Goal: Communication & Community: Answer question/provide support

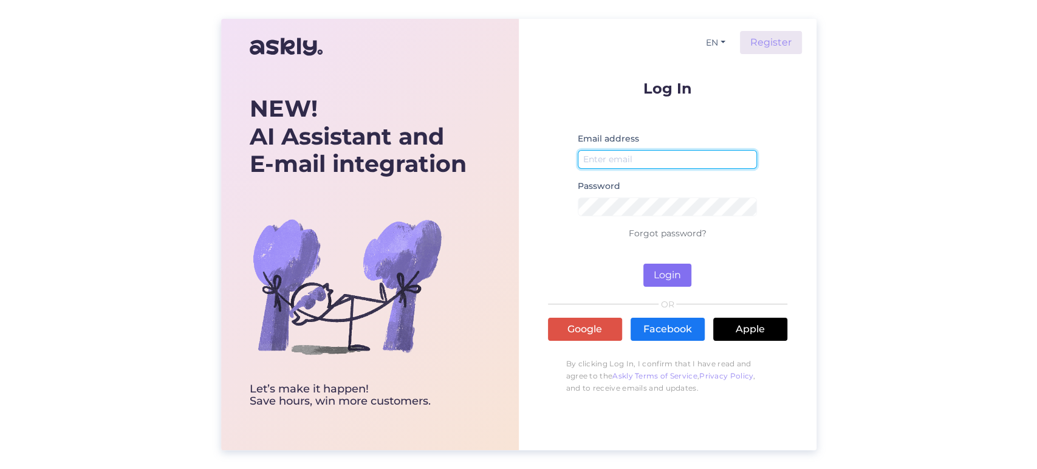
type input "[EMAIL_ADDRESS][DOMAIN_NAME]"
click at [664, 275] on button "Login" at bounding box center [668, 275] width 48 height 23
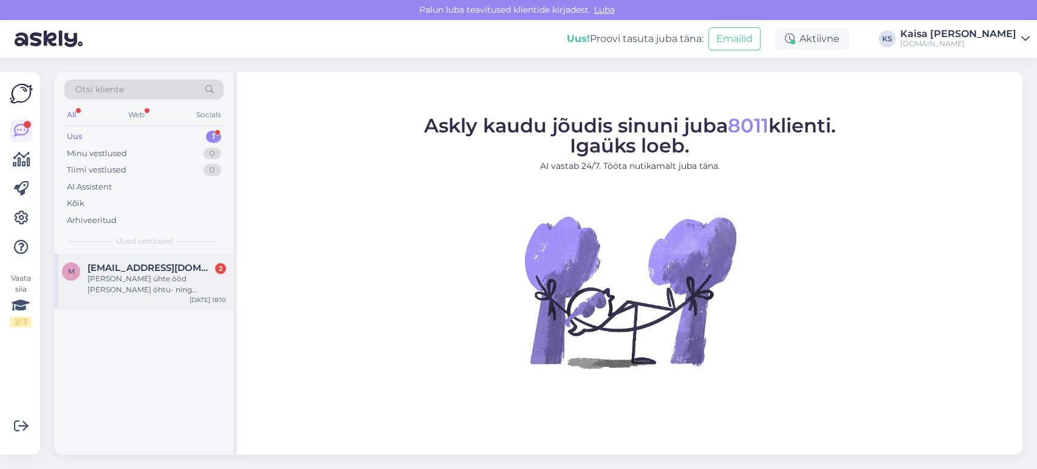
click at [172, 292] on div "[PERSON_NAME] ühte ööd [PERSON_NAME] õhtu- ning hommikusöögiga. Saabumine laupä…" at bounding box center [157, 284] width 139 height 22
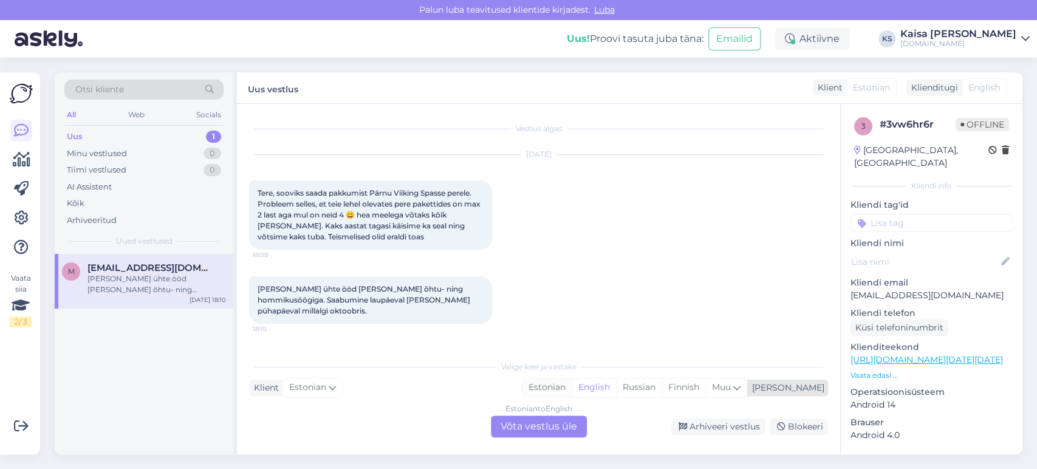
click at [572, 387] on div "Estonian" at bounding box center [547, 388] width 49 height 18
click at [559, 424] on div "Estonian to Estonian Võta vestlus üle" at bounding box center [539, 427] width 96 height 22
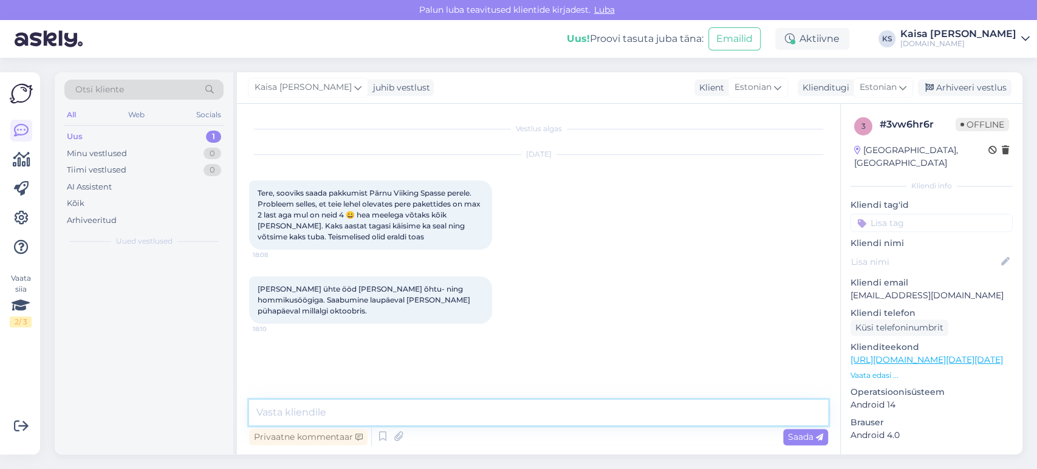
click at [554, 412] on textarea at bounding box center [538, 413] width 579 height 26
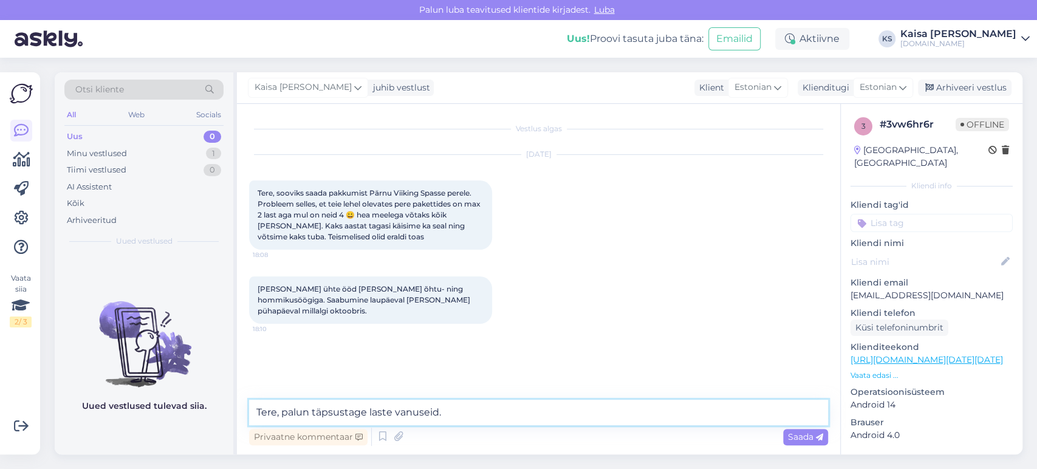
type textarea "Tere, palun täpsustage laste vanuseid."
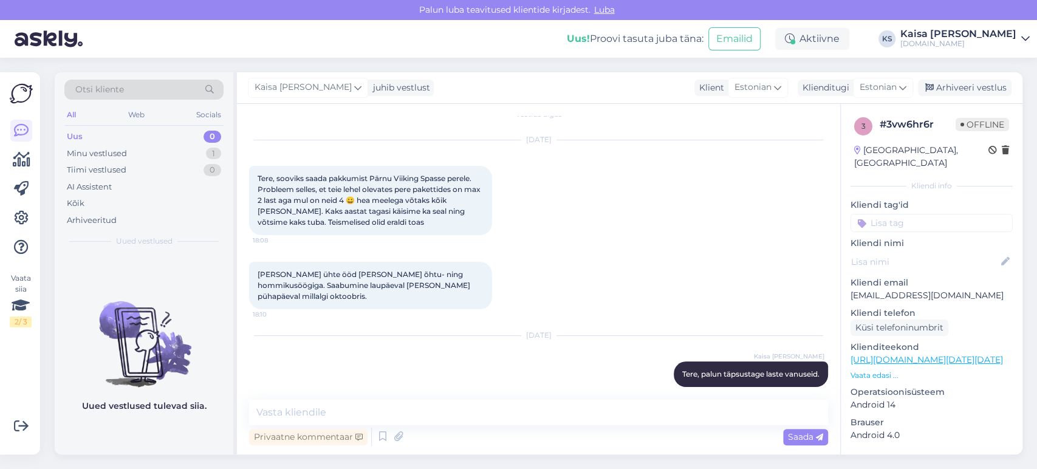
click at [667, 259] on div "[PERSON_NAME] ühte ööd [PERSON_NAME] õhtu- ning hommikusöögiga. Saabumine laupä…" at bounding box center [538, 286] width 579 height 74
